Goal: Transaction & Acquisition: Purchase product/service

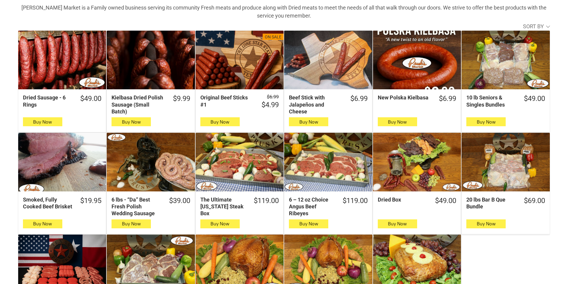
scroll to position [238, 0]
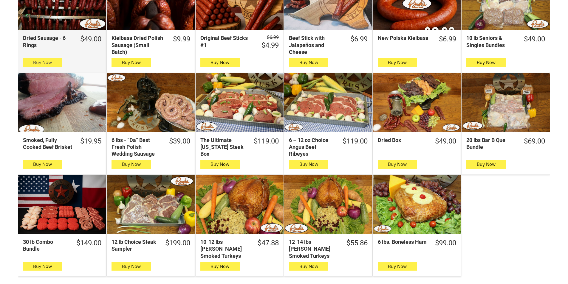
click at [59, 64] on button "Buy Now" at bounding box center [42, 62] width 39 height 9
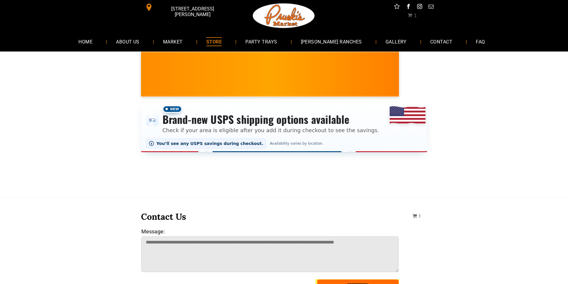
scroll to position [0, 0]
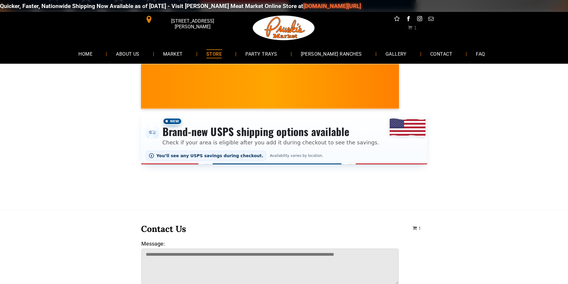
click at [222, 52] on span "STORE" at bounding box center [213, 53] width 15 height 9
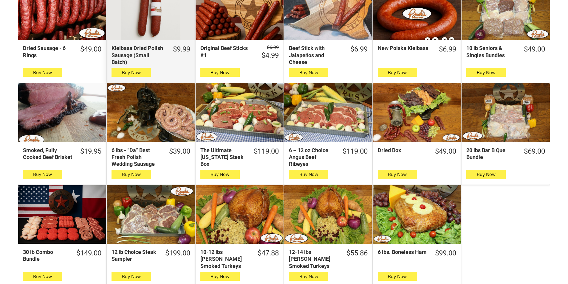
scroll to position [209, 0]
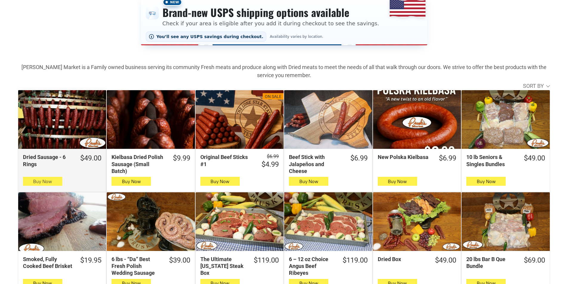
click at [40, 183] on icon "button" at bounding box center [42, 181] width 6 height 7
click at [37, 181] on span "Buy Now" at bounding box center [42, 182] width 19 height 6
click at [59, 184] on button "Buy Now" at bounding box center [42, 181] width 39 height 9
